Goal: Book appointment/travel/reservation

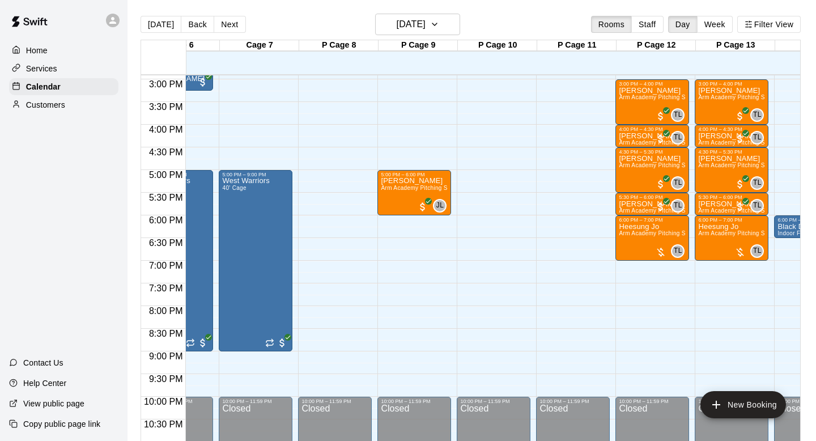
scroll to position [0, 607]
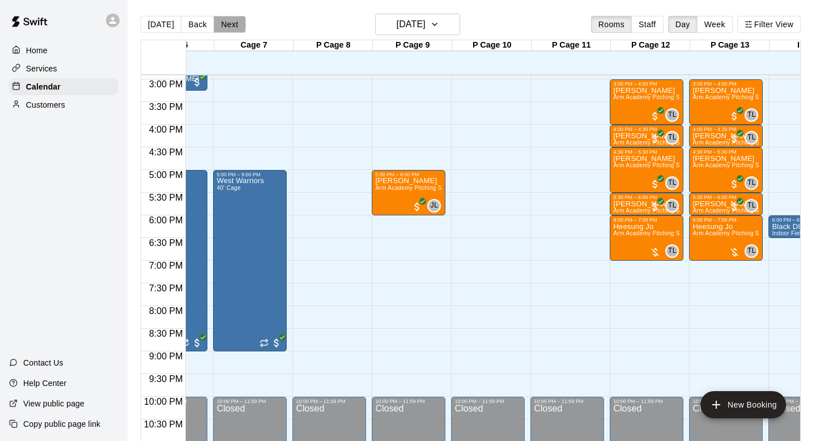
click at [225, 23] on button "Next" at bounding box center [230, 24] width 32 height 17
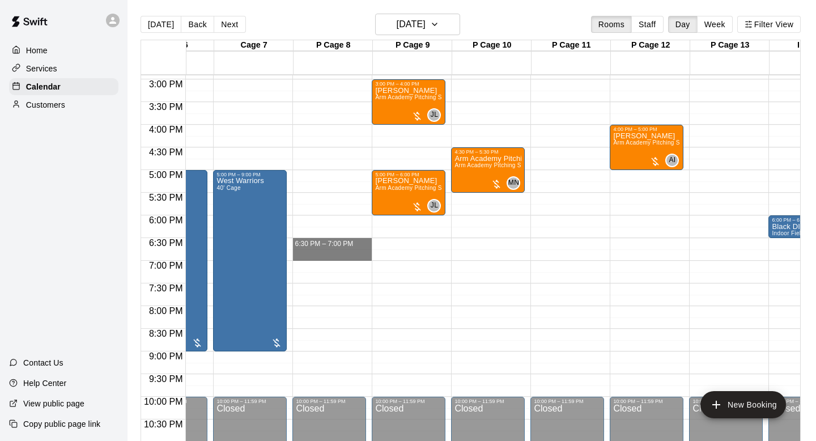
drag, startPoint x: 348, startPoint y: 245, endPoint x: 348, endPoint y: 252, distance: 6.8
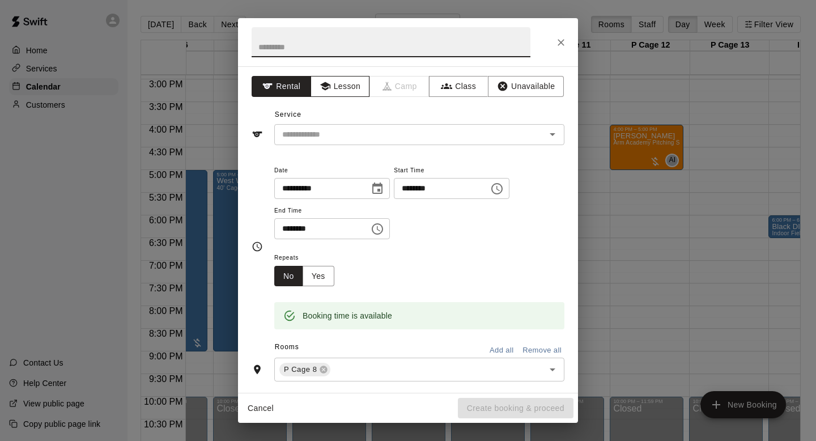
click at [343, 77] on button "Lesson" at bounding box center [339, 86] width 59 height 21
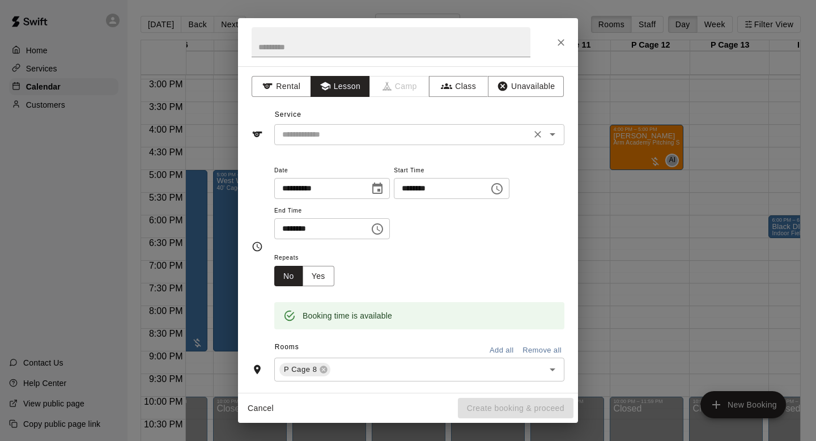
click at [553, 138] on icon "Open" at bounding box center [552, 134] width 14 height 14
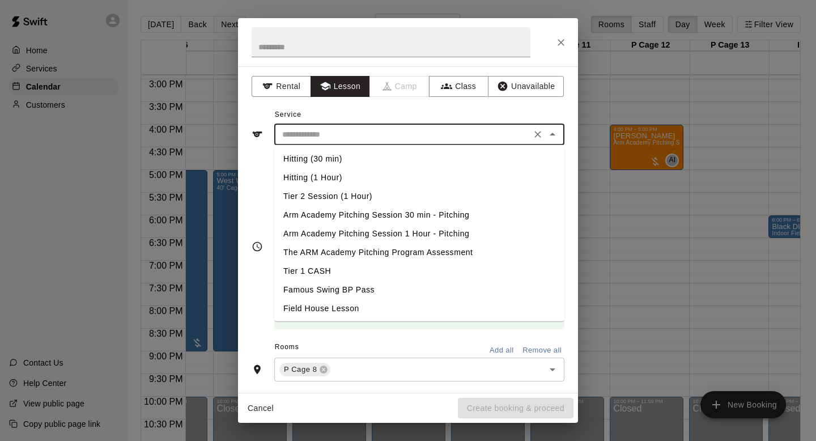
click at [376, 210] on li "Arm Academy Pitching Session 30 min - Pitching" at bounding box center [419, 215] width 290 height 19
type input "**********"
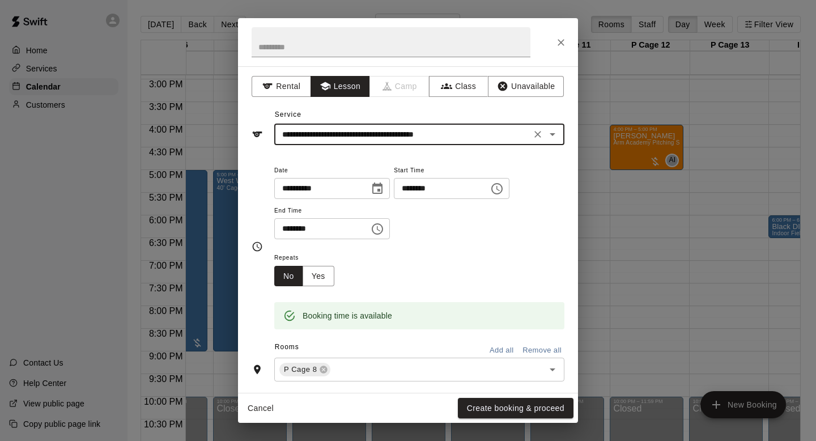
scroll to position [172, 0]
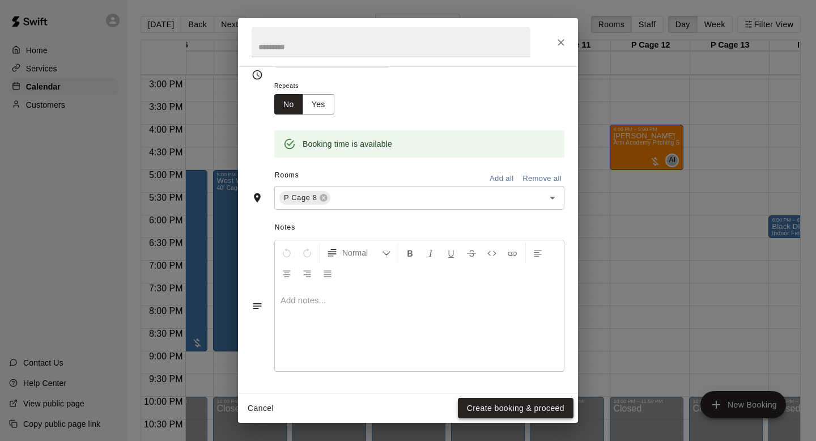
click at [506, 408] on button "Create booking & proceed" at bounding box center [516, 408] width 116 height 21
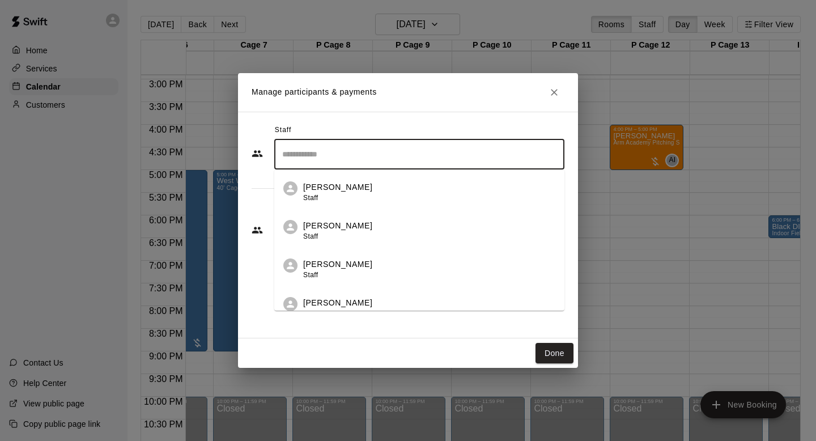
click at [362, 154] on input "Search staff" at bounding box center [419, 154] width 280 height 20
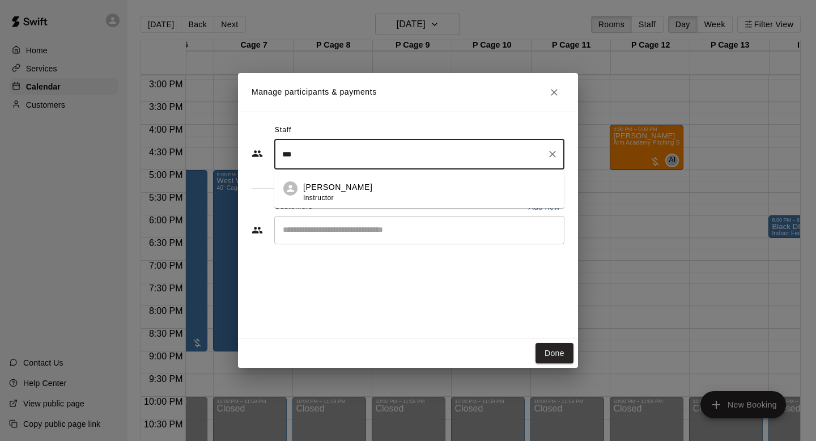
click at [348, 175] on li "[PERSON_NAME] Instructor" at bounding box center [419, 188] width 290 height 39
click at [354, 241] on div "​" at bounding box center [419, 230] width 290 height 28
type input "***"
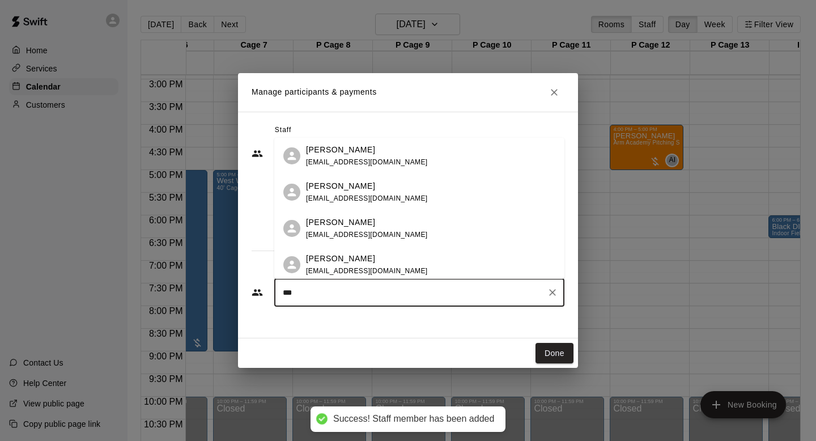
type input "****"
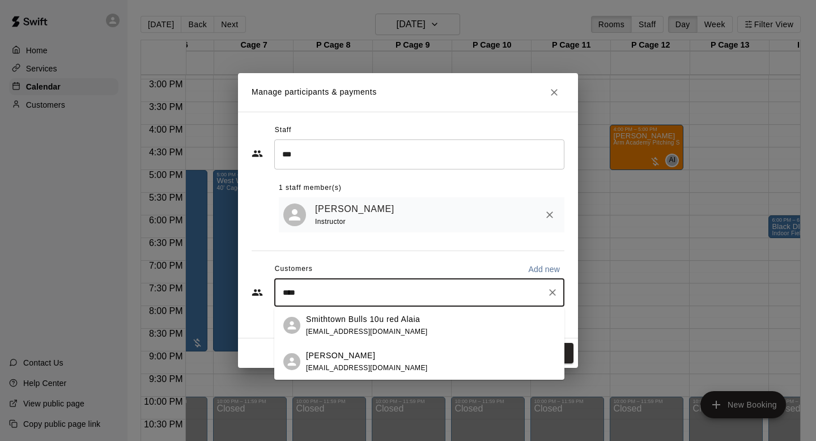
click at [348, 360] on div "[PERSON_NAME]" at bounding box center [367, 355] width 122 height 12
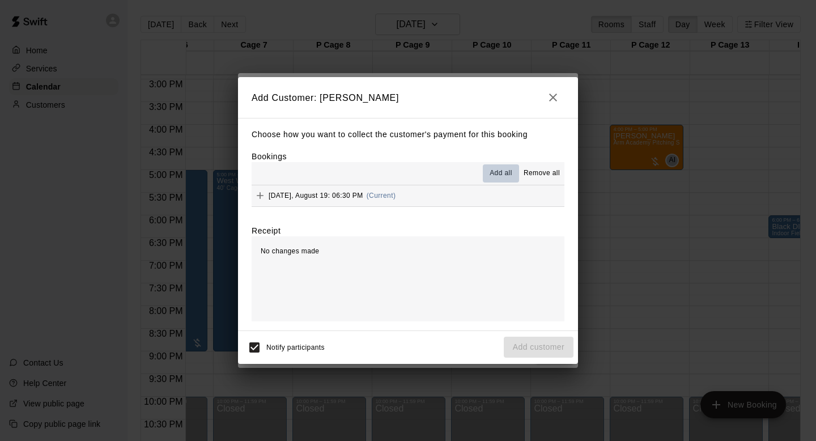
click at [501, 177] on span "Add all" at bounding box center [500, 173] width 23 height 11
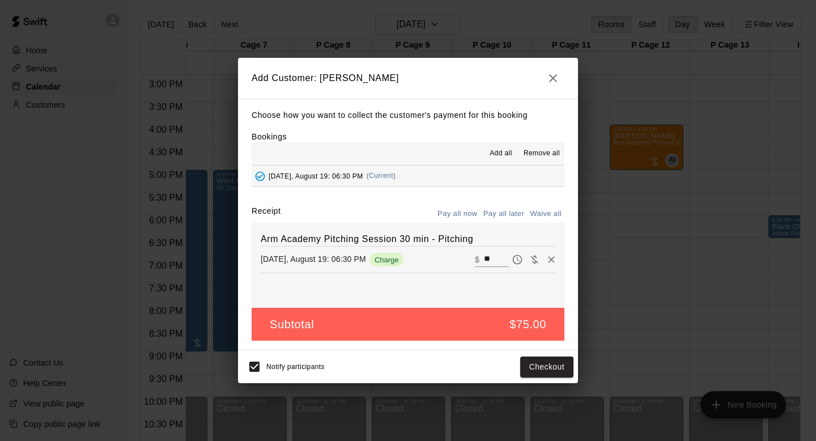
click at [504, 214] on button "Pay all later" at bounding box center [503, 214] width 47 height 18
click at [534, 377] on div "Notify participants Add customer" at bounding box center [407, 367] width 331 height 24
click at [534, 368] on button "Add customer" at bounding box center [539, 366] width 70 height 21
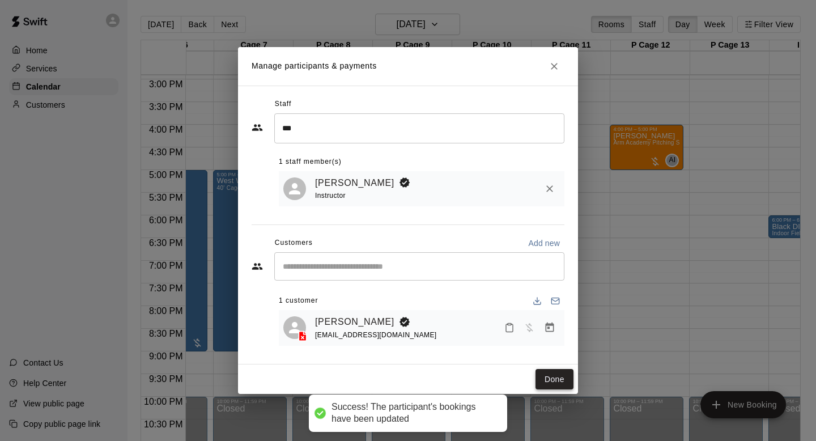
click at [554, 372] on button "Done" at bounding box center [554, 379] width 38 height 21
